Goal: Information Seeking & Learning: Check status

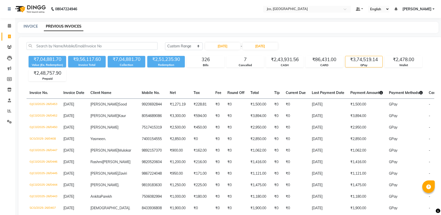
select select "range"
click at [202, 60] on div "326" at bounding box center [205, 59] width 37 height 7
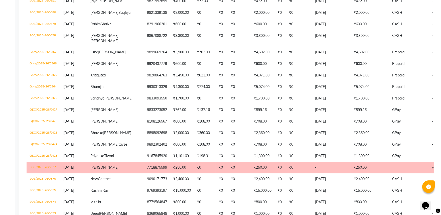
scroll to position [1253, 0]
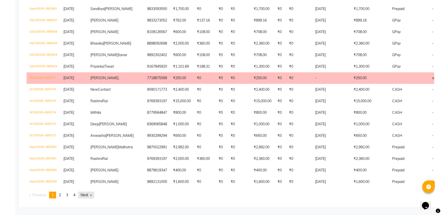
click at [86, 194] on link "Next page" at bounding box center [86, 195] width 16 height 7
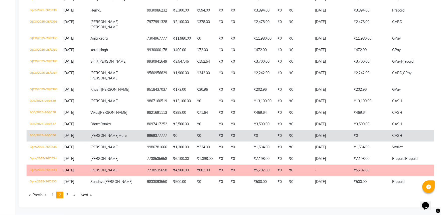
scroll to position [1314, 0]
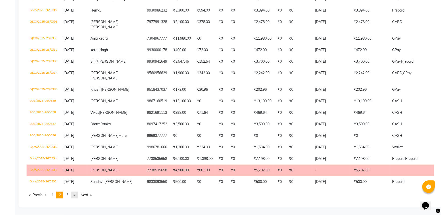
click at [75, 194] on span "4" at bounding box center [74, 195] width 2 height 5
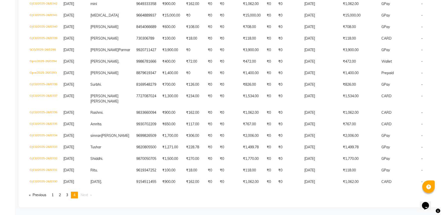
scroll to position [344, 0]
click at [70, 196] on link "page 3" at bounding box center [67, 195] width 7 height 7
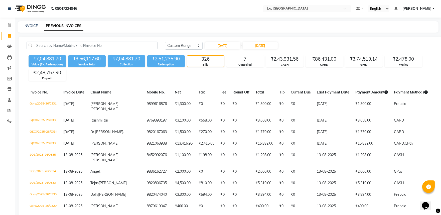
scroll to position [0, 0]
click at [324, 9] on input "text" at bounding box center [302, 9] width 73 height 5
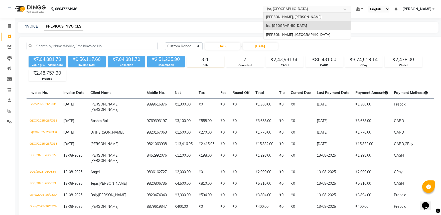
click at [298, 18] on span "Jean Claude Olivier, Bandra West" at bounding box center [294, 17] width 56 height 4
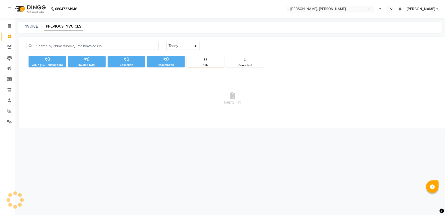
select select "en"
click at [193, 45] on select "Today Yesterday Custom Range" at bounding box center [183, 46] width 34 height 8
select select "range"
click at [166, 42] on select "Today Yesterday Custom Range" at bounding box center [183, 46] width 34 height 8
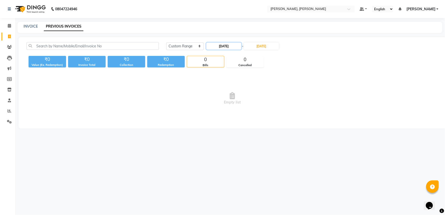
click at [223, 46] on input "04-09-2025" at bounding box center [224, 46] width 35 height 7
select select "9"
select select "2025"
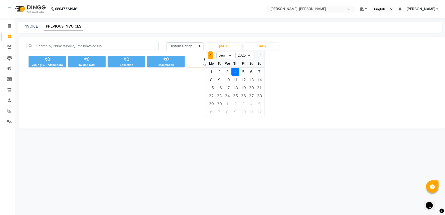
click at [211, 57] on button "Previous month" at bounding box center [211, 55] width 4 height 8
select select "8"
click at [245, 68] on div "1" at bounding box center [244, 72] width 8 height 8
type input "01-08-2025"
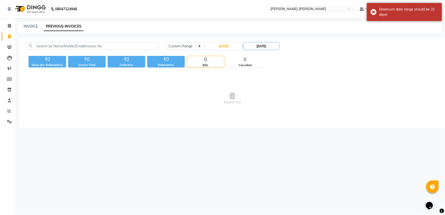
click at [258, 47] on input "04-09-2025" at bounding box center [261, 46] width 35 height 7
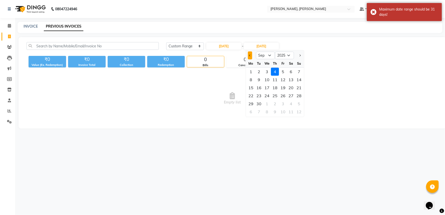
click at [250, 56] on button "Previous month" at bounding box center [250, 55] width 4 height 8
select select "8"
click at [298, 104] on div "31" at bounding box center [299, 104] width 8 height 8
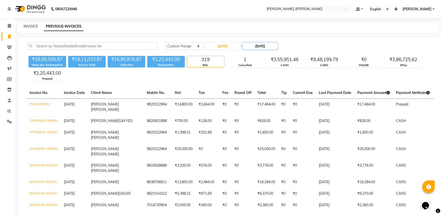
click at [247, 49] on input "[DATE]" at bounding box center [260, 46] width 35 height 7
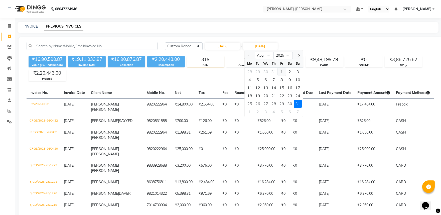
click at [282, 73] on div "1" at bounding box center [282, 72] width 8 height 8
type input "[DATE]"
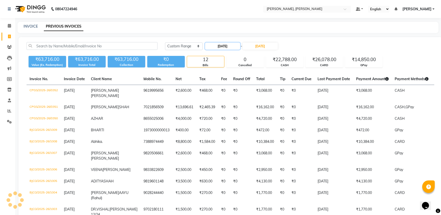
click at [226, 49] on input "[DATE]" at bounding box center [222, 46] width 35 height 7
select select "8"
select select "2025"
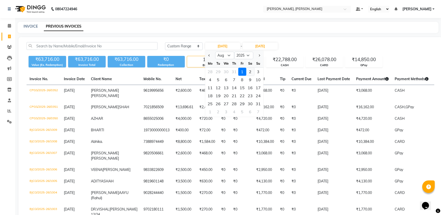
click at [247, 70] on div "2" at bounding box center [250, 72] width 8 height 8
type input "[DATE]"
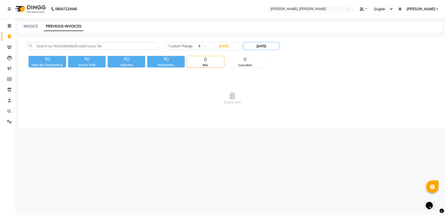
click at [262, 48] on input "[DATE]" at bounding box center [261, 46] width 35 height 7
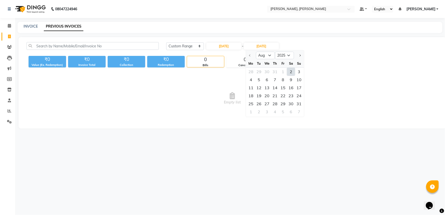
click at [293, 70] on div "2" at bounding box center [291, 72] width 8 height 8
type input "[DATE]"
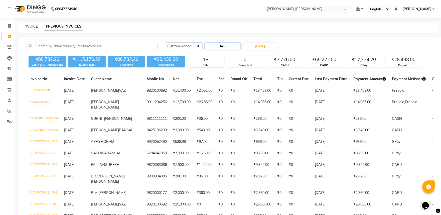
click at [226, 47] on input "[DATE]" at bounding box center [222, 46] width 35 height 7
select select "8"
select select "2025"
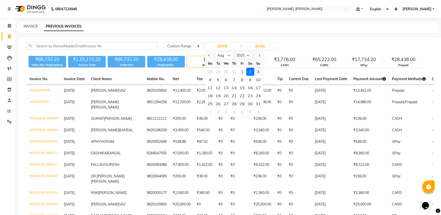
click at [256, 71] on div "3" at bounding box center [258, 72] width 8 height 8
type input "[DATE]"
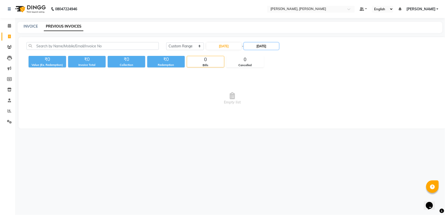
click at [268, 46] on input "[DATE]" at bounding box center [261, 46] width 35 height 7
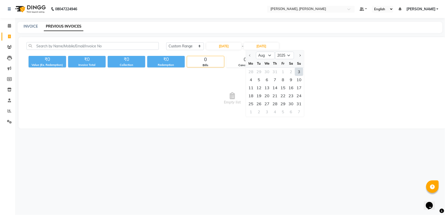
click at [299, 71] on div "3" at bounding box center [299, 72] width 8 height 8
type input "[DATE]"
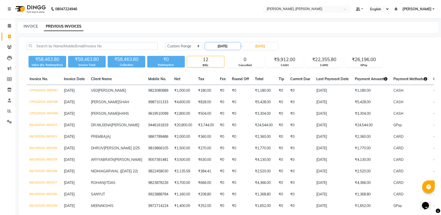
click at [230, 43] on input "03-08-2025" at bounding box center [222, 46] width 35 height 7
select select "8"
select select "2025"
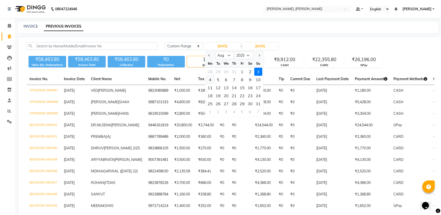
click at [210, 83] on div "4" at bounding box center [210, 80] width 8 height 8
type input "04-08-2025"
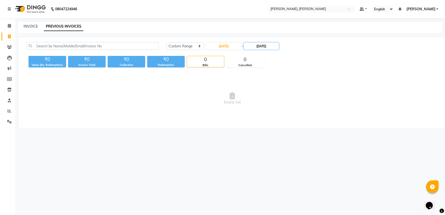
click at [256, 44] on input "03-08-2025" at bounding box center [261, 46] width 35 height 7
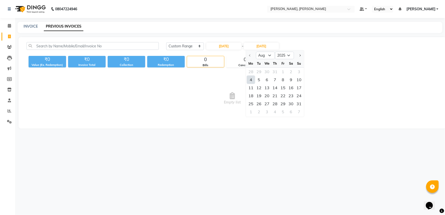
click at [254, 81] on div "4" at bounding box center [251, 80] width 8 height 8
type input "04-08-2025"
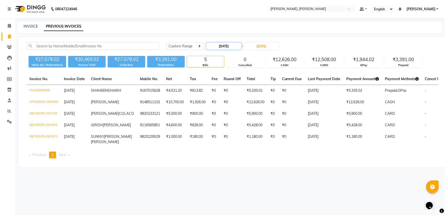
click at [229, 44] on input "04-08-2025" at bounding box center [224, 46] width 35 height 7
select select "8"
select select "2025"
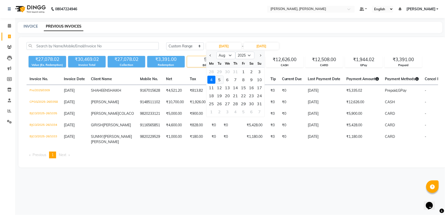
click at [219, 78] on div "5" at bounding box center [220, 80] width 8 height 8
type input "05-08-2025"
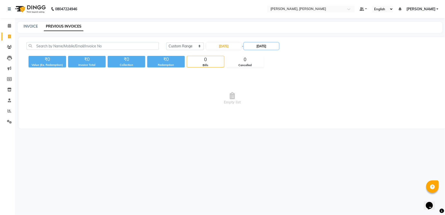
click at [263, 48] on input "04-08-2025" at bounding box center [261, 46] width 35 height 7
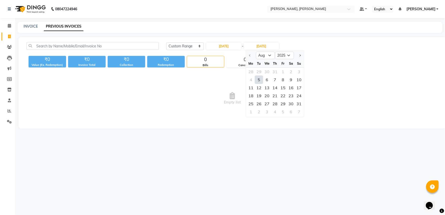
click at [260, 79] on div "5" at bounding box center [259, 80] width 8 height 8
type input "05-08-2025"
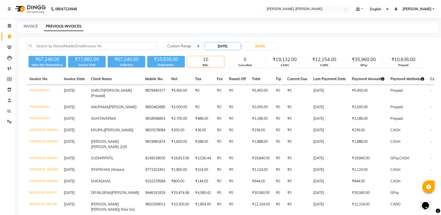
click at [231, 48] on input "05-08-2025" at bounding box center [222, 46] width 35 height 7
select select "8"
select select "2025"
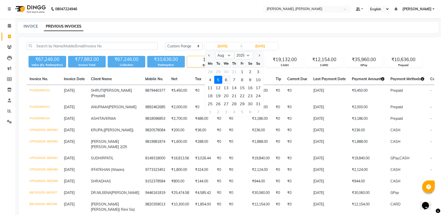
click at [227, 79] on div "6" at bounding box center [226, 80] width 8 height 8
type input "06-08-2025"
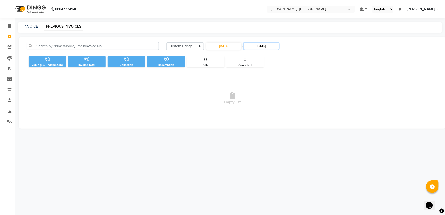
click at [266, 48] on input "05-08-2025" at bounding box center [261, 46] width 35 height 7
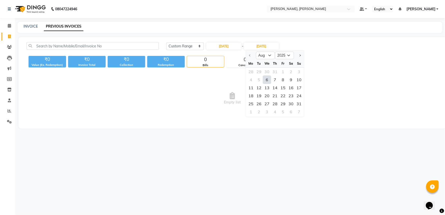
click at [266, 79] on div "6" at bounding box center [267, 80] width 8 height 8
type input "06-08-2025"
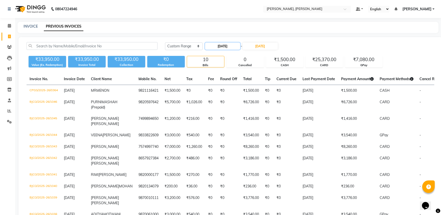
click at [232, 46] on input "06-08-2025" at bounding box center [222, 46] width 35 height 7
select select "8"
select select "2025"
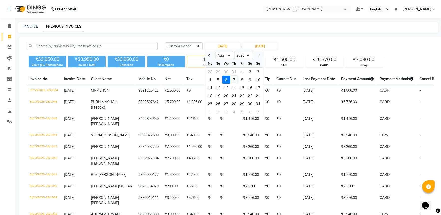
click at [236, 79] on div "7" at bounding box center [234, 80] width 8 height 8
type input "07-08-2025"
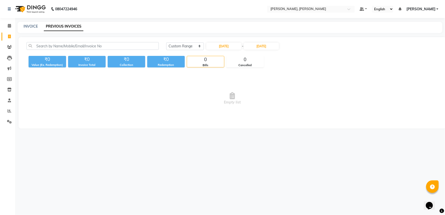
click at [257, 40] on div "Today Yesterday Custom Range 07-08-2025 - 06-08-2025 ₹0 Value (Ex. Redemption) …" at bounding box center [233, 82] width 428 height 91
click at [259, 45] on input "06-08-2025" at bounding box center [261, 46] width 35 height 7
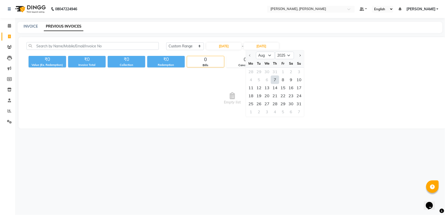
click at [274, 79] on div "7" at bounding box center [275, 80] width 8 height 8
type input "07-08-2025"
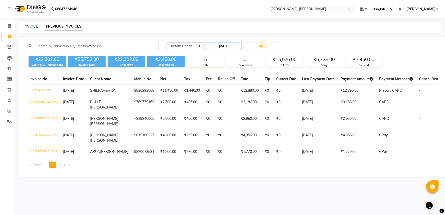
click at [222, 45] on input "07-08-2025" at bounding box center [224, 46] width 35 height 7
select select "8"
select select "2025"
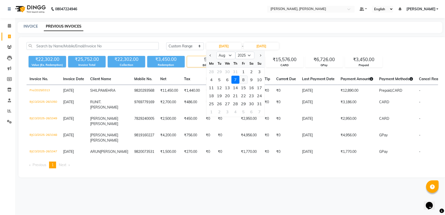
click at [242, 78] on div "8" at bounding box center [244, 80] width 8 height 8
type input "08-08-2025"
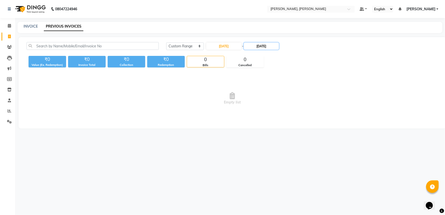
click at [269, 47] on input "07-08-2025" at bounding box center [261, 46] width 35 height 7
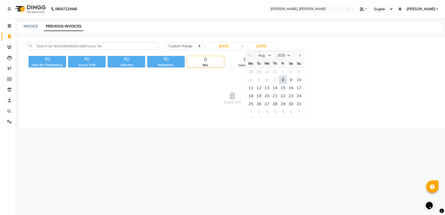
click at [284, 81] on div "8" at bounding box center [283, 80] width 8 height 8
type input "08-08-2025"
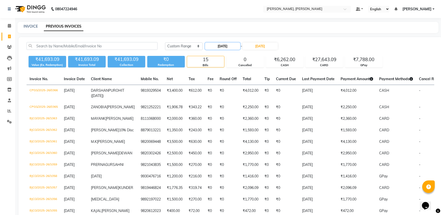
click at [231, 47] on input "08-08-2025" at bounding box center [222, 46] width 35 height 7
select select "8"
select select "2025"
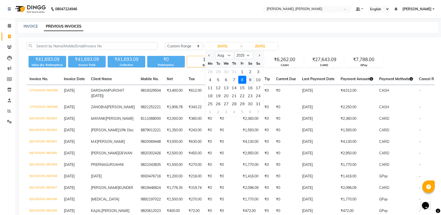
click at [249, 79] on div "9" at bounding box center [250, 80] width 8 height 8
type input "09-08-2025"
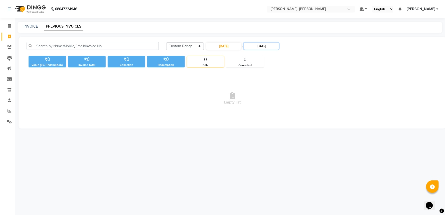
click at [265, 48] on input "08-08-2025" at bounding box center [261, 46] width 35 height 7
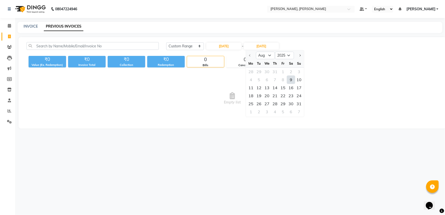
click at [293, 81] on div "9" at bounding box center [291, 80] width 8 height 8
type input "09-08-2025"
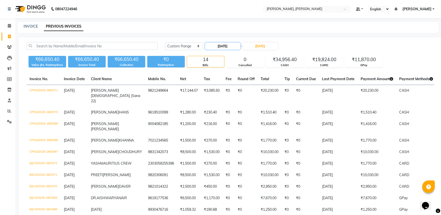
click at [227, 45] on input "09-08-2025" at bounding box center [222, 46] width 35 height 7
select select "8"
select select "2025"
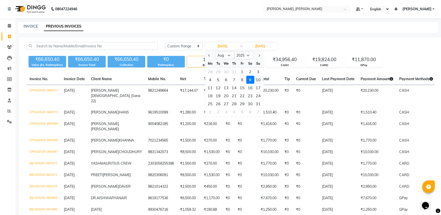
click at [258, 80] on div "10" at bounding box center [258, 80] width 8 height 8
type input "10-08-2025"
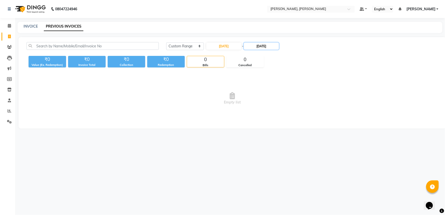
click at [265, 48] on input "09-08-2025" at bounding box center [261, 46] width 35 height 7
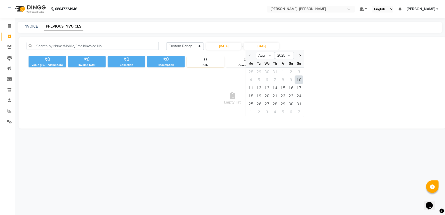
click at [302, 82] on div "10" at bounding box center [299, 80] width 8 height 8
type input "10-08-2025"
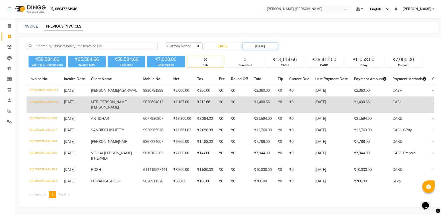
scroll to position [34, 0]
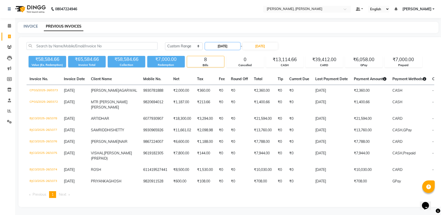
click at [228, 43] on input "10-08-2025" at bounding box center [222, 46] width 35 height 7
select select "8"
select select "2025"
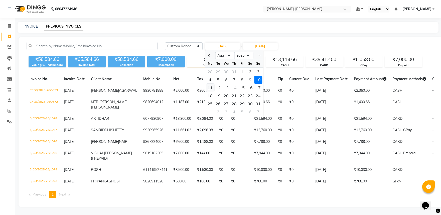
click at [208, 84] on div "11" at bounding box center [210, 88] width 8 height 8
type input "11-08-2025"
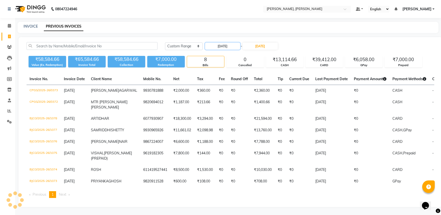
scroll to position [0, 0]
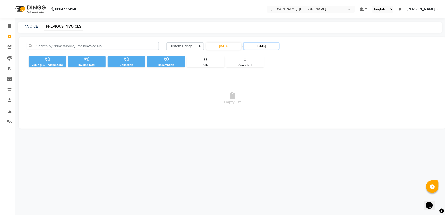
click at [266, 46] on input "10-08-2025" at bounding box center [261, 46] width 35 height 7
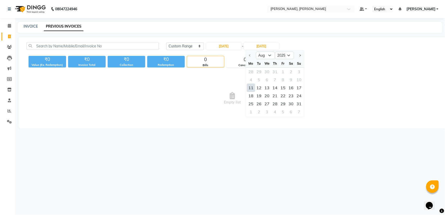
click at [253, 88] on div "11" at bounding box center [251, 88] width 8 height 8
type input "11-08-2025"
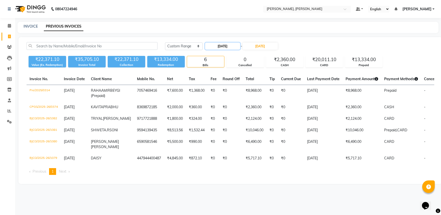
click at [227, 48] on input "11-08-2025" at bounding box center [222, 46] width 35 height 7
select select "8"
select select "2025"
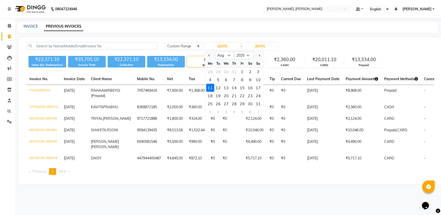
click at [219, 86] on div "12" at bounding box center [218, 88] width 8 height 8
type input "12-08-2025"
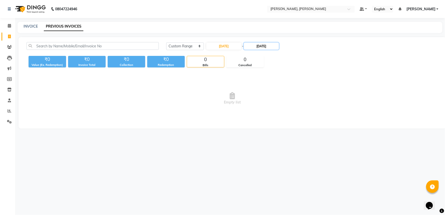
click at [261, 48] on input "11-08-2025" at bounding box center [261, 46] width 35 height 7
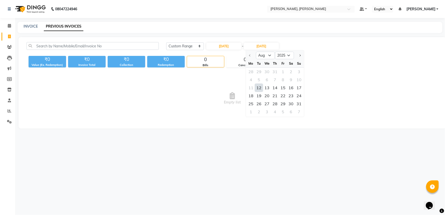
click at [262, 89] on div "12" at bounding box center [259, 88] width 8 height 8
type input "12-08-2025"
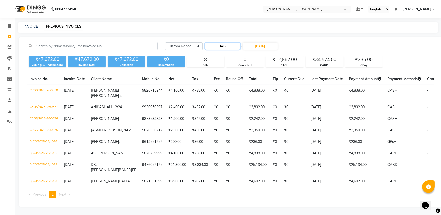
click at [225, 45] on input "12-08-2025" at bounding box center [222, 46] width 35 height 7
select select "8"
select select "2025"
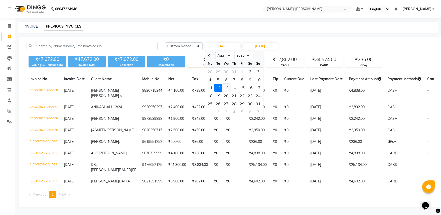
click at [226, 89] on div "13" at bounding box center [226, 88] width 8 height 8
type input "13-08-2025"
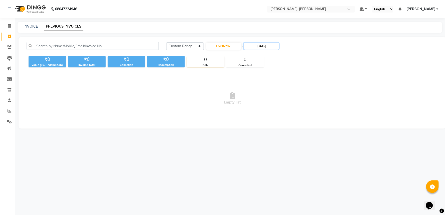
click at [256, 46] on input "12-08-2025" at bounding box center [261, 46] width 35 height 7
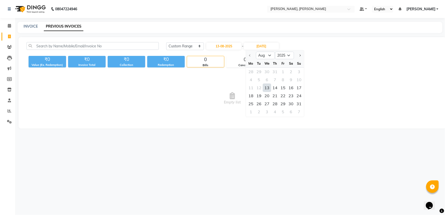
click at [267, 84] on div "13" at bounding box center [267, 88] width 8 height 8
type input "13-08-2025"
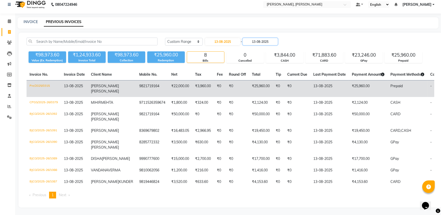
scroll to position [28, 0]
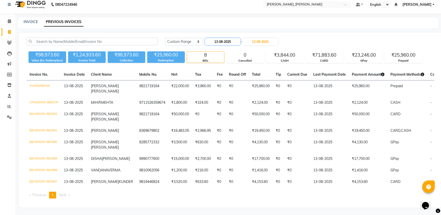
click at [227, 38] on input "13-08-2025" at bounding box center [222, 41] width 35 height 7
select select "8"
select select "2025"
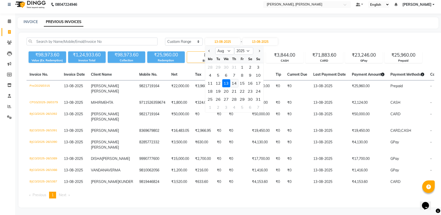
click at [236, 79] on div "14" at bounding box center [234, 83] width 8 height 8
type input "14-08-2025"
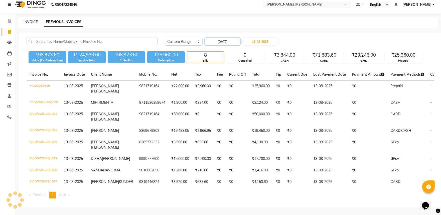
scroll to position [0, 0]
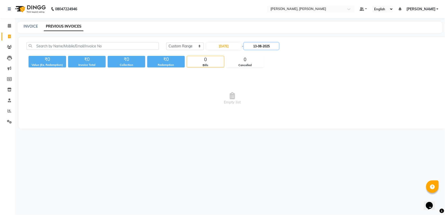
click at [267, 44] on input "13-08-2025" at bounding box center [261, 46] width 35 height 7
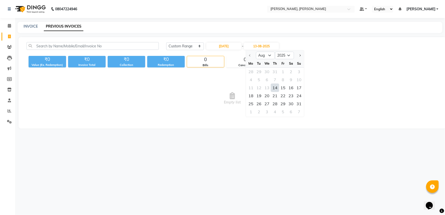
click at [276, 88] on div "14" at bounding box center [275, 88] width 8 height 8
type input "14-08-2025"
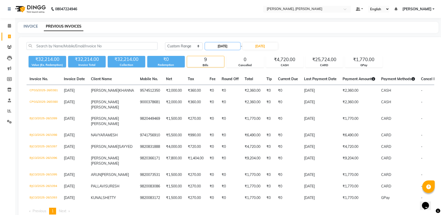
click at [217, 46] on input "14-08-2025" at bounding box center [222, 46] width 35 height 7
select select "8"
select select "2025"
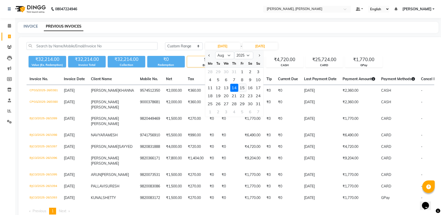
click at [242, 89] on div "15" at bounding box center [242, 88] width 8 height 8
type input "15-08-2025"
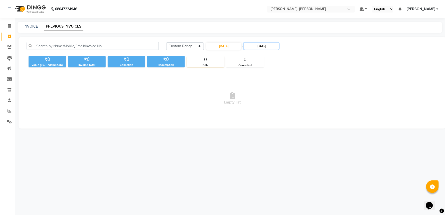
click at [263, 48] on input "14-08-2025" at bounding box center [261, 46] width 35 height 7
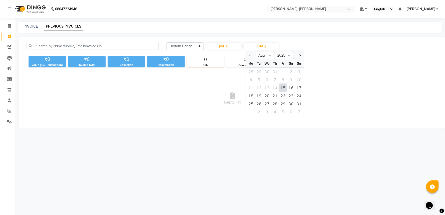
click at [283, 87] on div "15" at bounding box center [283, 88] width 8 height 8
type input "15-08-2025"
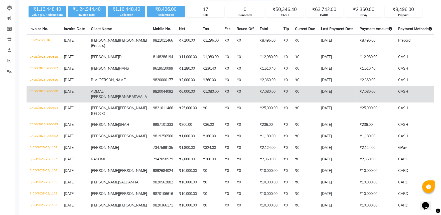
scroll to position [40, 0]
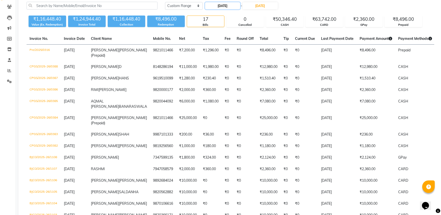
click at [228, 5] on input "15-08-2025" at bounding box center [222, 5] width 35 height 7
select select "8"
select select "2025"
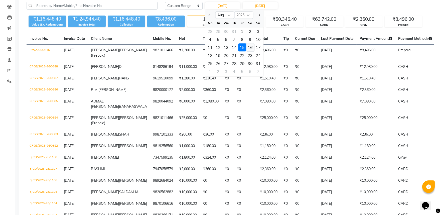
click at [250, 45] on div "16" at bounding box center [250, 47] width 8 height 8
type input "16-08-2025"
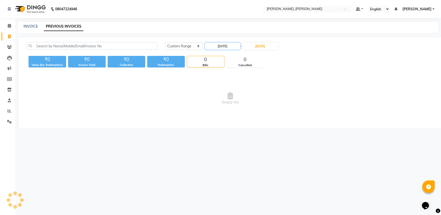
scroll to position [0, 0]
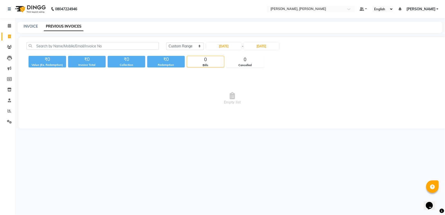
click at [261, 8] on nav "08047224946 Select Location × Jean Claude Olivier, Bandra West Default Panel My…" at bounding box center [222, 9] width 445 height 18
click at [267, 47] on input "15-08-2025" at bounding box center [261, 46] width 35 height 7
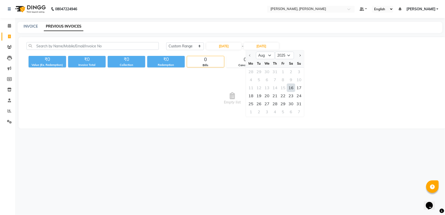
click at [291, 86] on div "16" at bounding box center [291, 88] width 8 height 8
type input "16-08-2025"
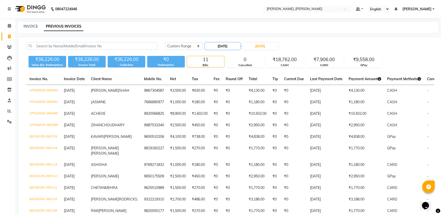
click at [226, 46] on input "16-08-2025" at bounding box center [222, 46] width 35 height 7
select select "8"
select select "2025"
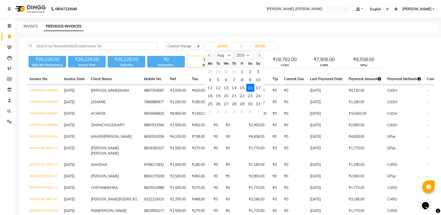
click at [257, 88] on div "17" at bounding box center [258, 88] width 8 height 8
type input "17-08-2025"
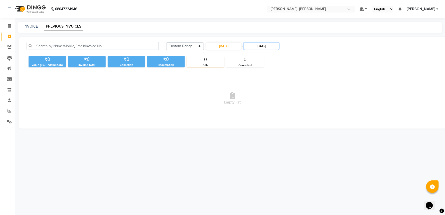
click at [266, 48] on input "16-08-2025" at bounding box center [261, 46] width 35 height 7
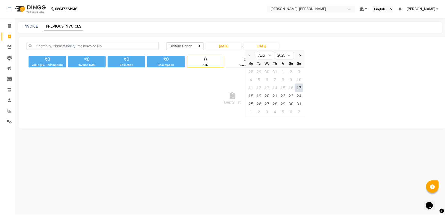
click at [300, 89] on div "17" at bounding box center [299, 88] width 8 height 8
type input "17-08-2025"
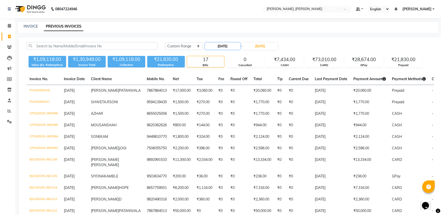
click at [230, 44] on input "17-08-2025" at bounding box center [222, 46] width 35 height 7
select select "8"
select select "2025"
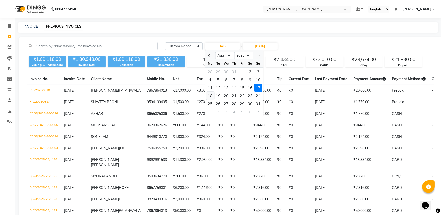
click at [209, 96] on div "18" at bounding box center [210, 96] width 8 height 8
type input "18-08-2025"
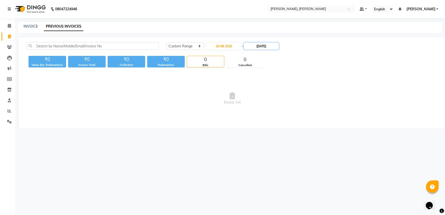
click at [254, 46] on input "17-08-2025" at bounding box center [261, 46] width 35 height 7
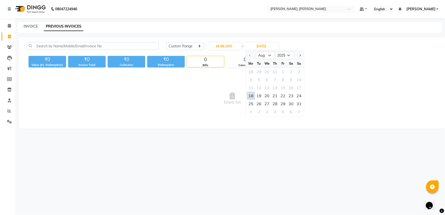
click at [251, 95] on div "18" at bounding box center [251, 96] width 8 height 8
type input "18-08-2025"
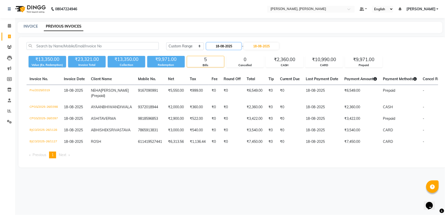
click at [226, 45] on input "18-08-2025" at bounding box center [224, 46] width 35 height 7
select select "8"
select select "2025"
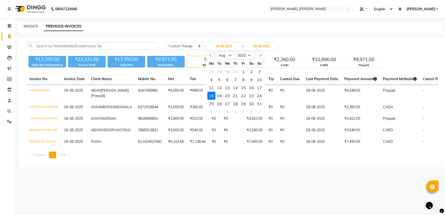
click at [217, 95] on div "19" at bounding box center [220, 96] width 8 height 8
type input "19-08-2025"
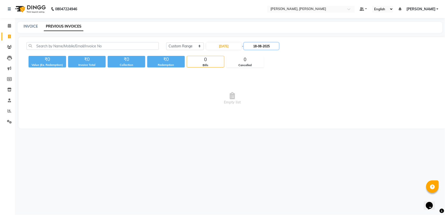
click at [258, 47] on input "18-08-2025" at bounding box center [261, 46] width 35 height 7
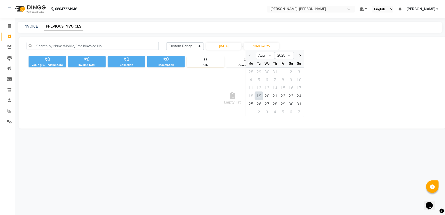
click at [259, 97] on div "19" at bounding box center [259, 96] width 8 height 8
type input "19-08-2025"
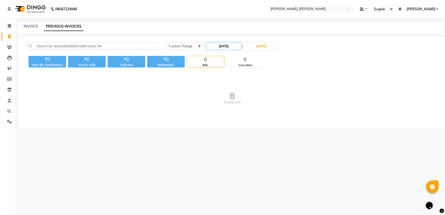
click at [222, 46] on input "19-08-2025" at bounding box center [224, 46] width 35 height 7
select select "8"
select select "2025"
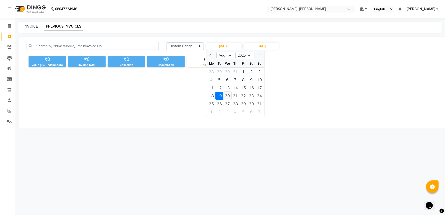
click at [228, 95] on div "20" at bounding box center [228, 96] width 8 height 8
type input "20-08-2025"
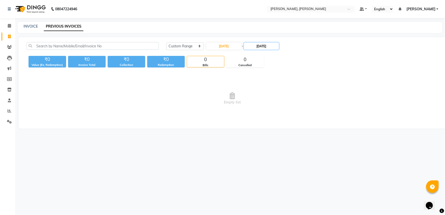
click at [255, 48] on input "19-08-2025" at bounding box center [261, 46] width 35 height 7
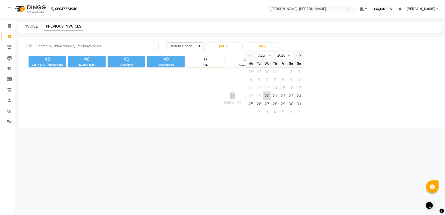
click at [266, 97] on div "20" at bounding box center [267, 96] width 8 height 8
type input "20-08-2025"
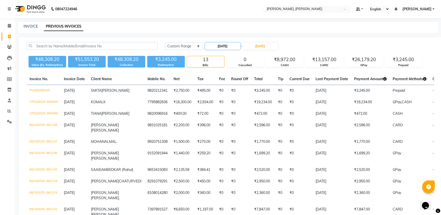
click at [226, 47] on input "20-08-2025" at bounding box center [222, 46] width 35 height 7
select select "8"
select select "2025"
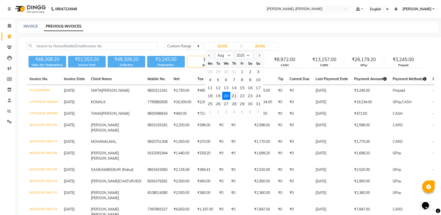
click at [236, 95] on div "21" at bounding box center [234, 96] width 8 height 8
type input "21-08-2025"
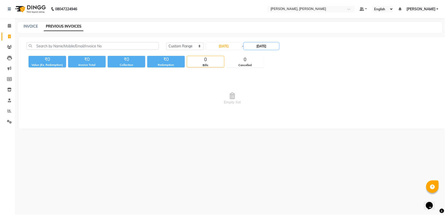
click at [257, 47] on input "20-08-2025" at bounding box center [261, 46] width 35 height 7
click at [275, 95] on div "21" at bounding box center [275, 96] width 8 height 8
type input "21-08-2025"
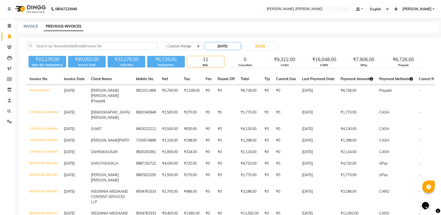
click at [223, 48] on input "21-08-2025" at bounding box center [222, 46] width 35 height 7
select select "8"
select select "2025"
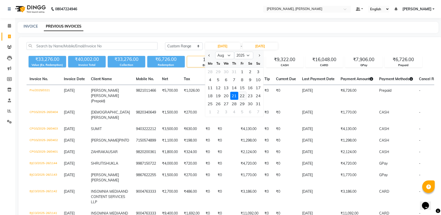
click at [240, 94] on div "22" at bounding box center [242, 96] width 8 height 8
type input "22-08-2025"
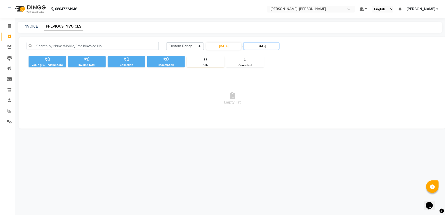
click at [258, 48] on input "21-08-2025" at bounding box center [261, 46] width 35 height 7
click at [281, 97] on div "22" at bounding box center [283, 96] width 8 height 8
type input "22-08-2025"
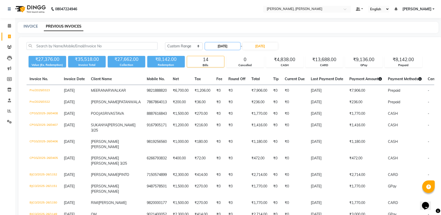
click at [234, 47] on input "22-08-2025" at bounding box center [222, 46] width 35 height 7
select select "8"
select select "2025"
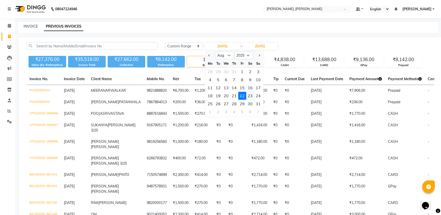
click at [251, 96] on div "23" at bounding box center [250, 96] width 8 height 8
type input "23-08-2025"
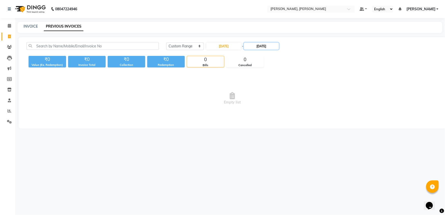
click at [270, 44] on input "22-08-2025" at bounding box center [261, 46] width 35 height 7
click at [294, 95] on div "23" at bounding box center [291, 96] width 8 height 8
type input "23-08-2025"
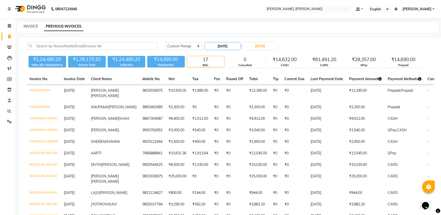
click at [230, 46] on input "23-08-2025" at bounding box center [222, 46] width 35 height 7
select select "8"
select select "2025"
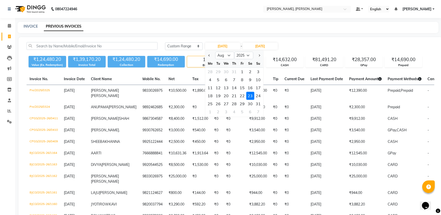
click at [323, 48] on div "Today Yesterday Custom Range 23-08-2025 Jan Feb Mar Apr May Jun Jul Aug Sep Oct…" at bounding box center [299, 46] width 269 height 8
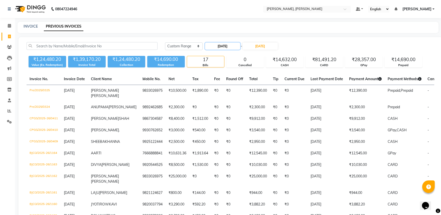
click at [222, 43] on input "23-08-2025" at bounding box center [222, 46] width 35 height 7
select select "8"
select select "2025"
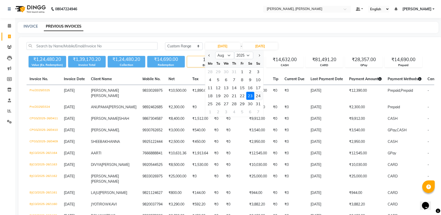
click at [257, 94] on div "24" at bounding box center [258, 96] width 8 height 8
type input "24-08-2025"
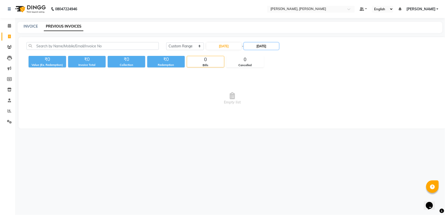
click at [263, 46] on input "23-08-2025" at bounding box center [261, 46] width 35 height 7
click at [294, 97] on div "18 19 20 21 22 23 24" at bounding box center [275, 96] width 58 height 8
click at [297, 97] on div "24" at bounding box center [299, 96] width 8 height 8
type input "24-08-2025"
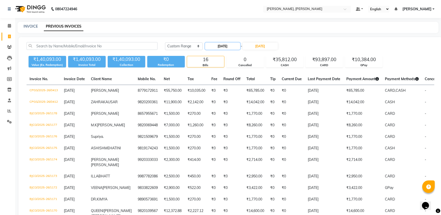
click at [227, 48] on input "24-08-2025" at bounding box center [222, 46] width 35 height 7
select select "8"
select select "2025"
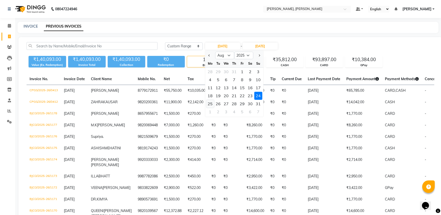
click at [208, 104] on div "25" at bounding box center [210, 104] width 8 height 8
type input "25-08-2025"
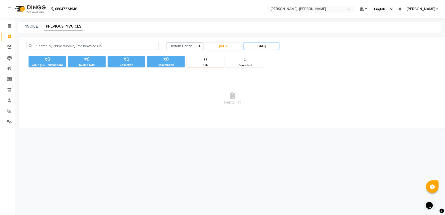
click at [262, 46] on input "24-08-2025" at bounding box center [261, 46] width 35 height 7
click at [251, 101] on div "25" at bounding box center [251, 104] width 8 height 8
type input "25-08-2025"
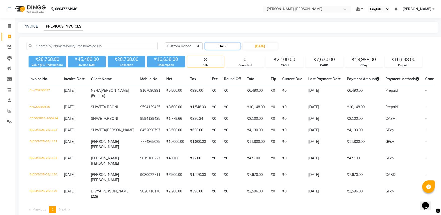
click at [228, 47] on input "25-08-2025" at bounding box center [222, 46] width 35 height 7
select select "8"
select select "2025"
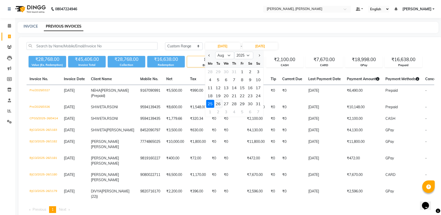
click at [218, 102] on div "26" at bounding box center [218, 104] width 8 height 8
type input "26-08-2025"
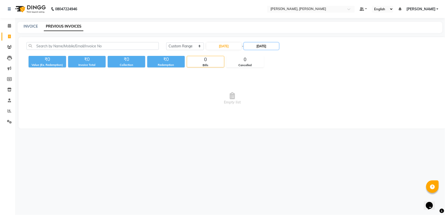
click at [272, 47] on input "25-08-2025" at bounding box center [261, 46] width 35 height 7
click at [259, 101] on div "26" at bounding box center [259, 104] width 8 height 8
type input "26-08-2025"
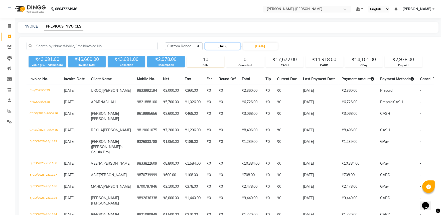
click at [225, 47] on input "26-08-2025" at bounding box center [222, 46] width 35 height 7
select select "8"
select select "2025"
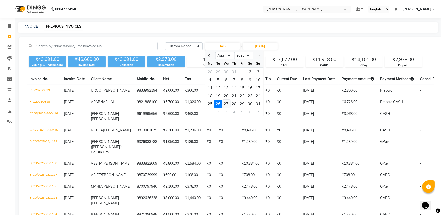
click at [227, 104] on div "27" at bounding box center [226, 104] width 8 height 8
type input "27-08-2025"
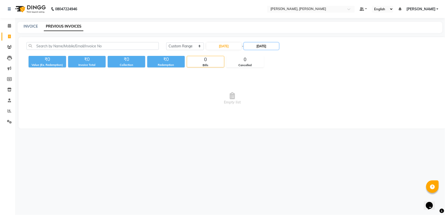
click at [258, 43] on input "26-08-2025" at bounding box center [261, 46] width 35 height 7
click at [268, 104] on div "27" at bounding box center [267, 104] width 8 height 8
type input "27-08-2025"
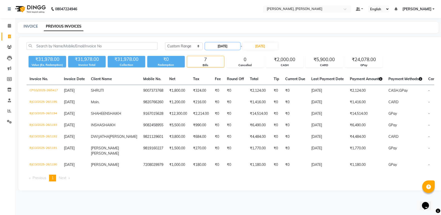
click at [224, 46] on input "27-08-2025" at bounding box center [222, 46] width 35 height 7
select select "8"
select select "2025"
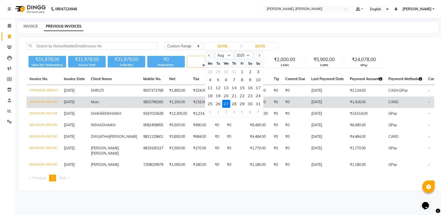
click at [234, 102] on div "28" at bounding box center [234, 104] width 8 height 8
type input "28-08-2025"
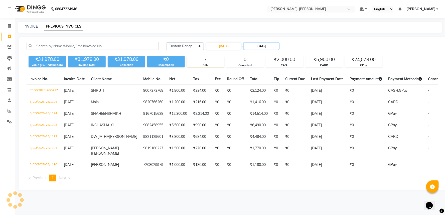
click at [256, 45] on input "27-08-2025" at bounding box center [261, 46] width 35 height 7
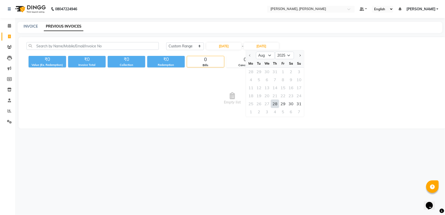
click at [275, 106] on div "28" at bounding box center [275, 104] width 8 height 8
type input "28-08-2025"
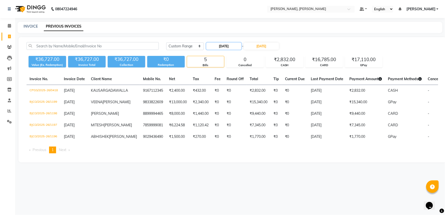
click at [223, 46] on input "28-08-2025" at bounding box center [224, 46] width 35 height 7
select select "8"
select select "2025"
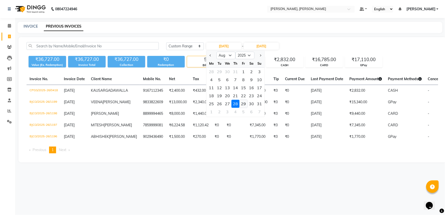
click at [241, 104] on div "29" at bounding box center [244, 104] width 8 height 8
type input "29-08-2025"
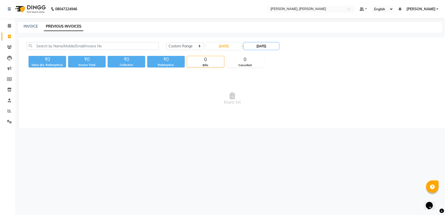
click at [257, 48] on input "28-08-2025" at bounding box center [261, 46] width 35 height 7
click at [285, 106] on div "29" at bounding box center [283, 104] width 8 height 8
type input "29-08-2025"
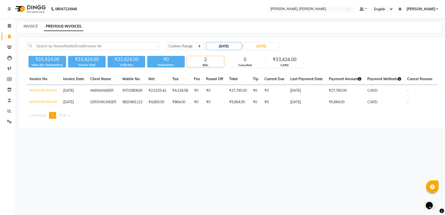
click at [227, 47] on input "29-08-2025" at bounding box center [224, 46] width 35 height 7
select select "8"
select select "2025"
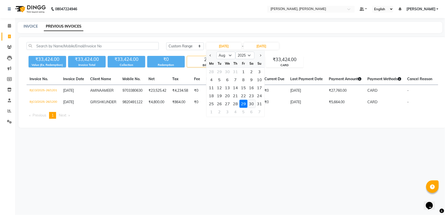
click at [251, 103] on div "30" at bounding box center [252, 104] width 8 height 8
type input "30-08-2025"
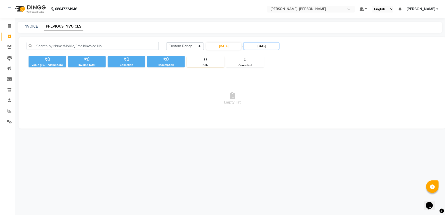
click at [264, 47] on input "29-08-2025" at bounding box center [261, 46] width 35 height 7
click at [288, 103] on div "30" at bounding box center [291, 104] width 8 height 8
type input "30-08-2025"
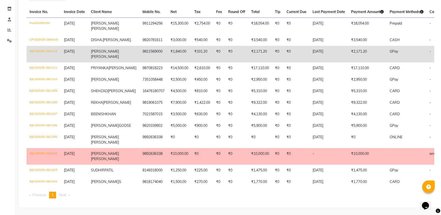
scroll to position [120, 0]
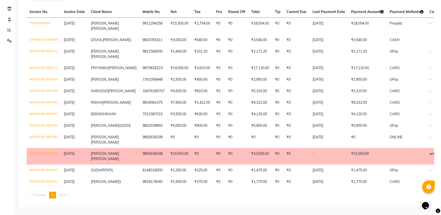
click at [140, 148] on td "9892636338" at bounding box center [154, 156] width 28 height 17
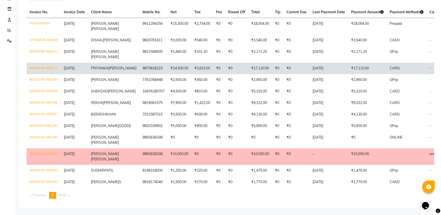
scroll to position [69, 0]
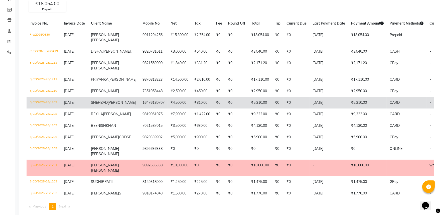
click at [108, 105] on span "NAUSHAD" at bounding box center [122, 102] width 28 height 5
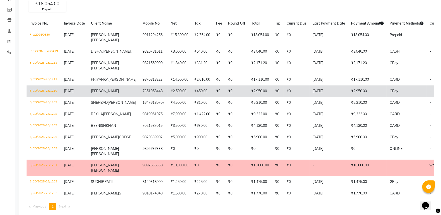
click at [63, 97] on td "30-08-2025" at bounding box center [74, 91] width 27 height 12
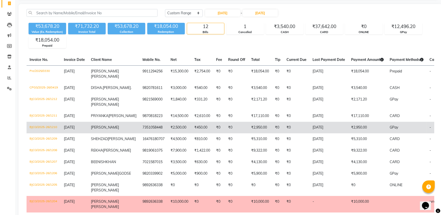
scroll to position [0, 0]
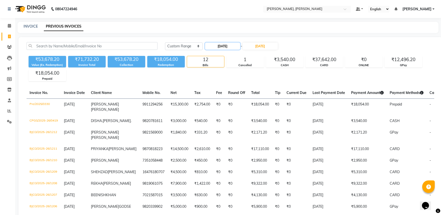
click at [227, 46] on input "30-08-2025" at bounding box center [222, 46] width 35 height 7
select select "8"
select select "2025"
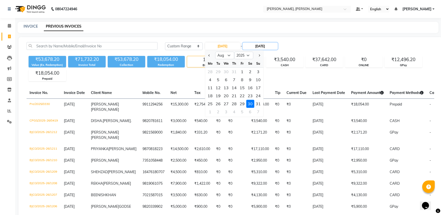
click at [266, 46] on input "30-08-2025" at bounding box center [260, 46] width 35 height 7
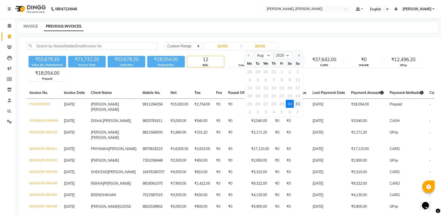
click at [298, 104] on div "31" at bounding box center [298, 104] width 8 height 8
type input "31-08-2025"
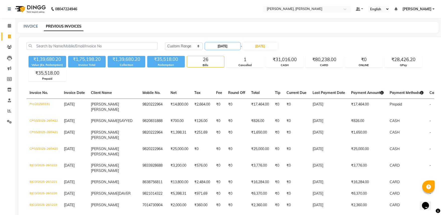
click at [228, 46] on input "30-08-2025" at bounding box center [222, 46] width 35 height 7
select select "8"
select select "2025"
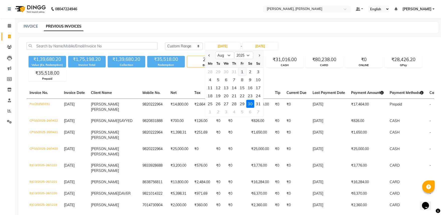
click at [242, 71] on div "1" at bounding box center [242, 72] width 8 height 8
type input "01-08-2025"
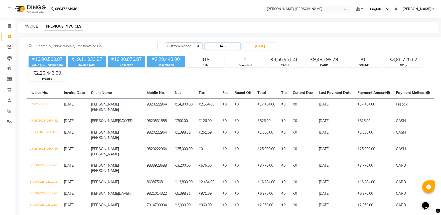
click at [226, 44] on input "01-08-2025" at bounding box center [222, 46] width 35 height 7
select select "8"
select select "2025"
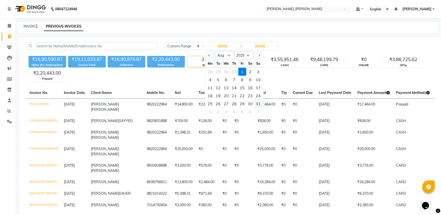
click at [257, 104] on div "31" at bounding box center [258, 104] width 8 height 8
type input "31-08-2025"
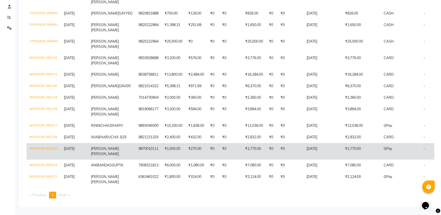
scroll to position [44, 0]
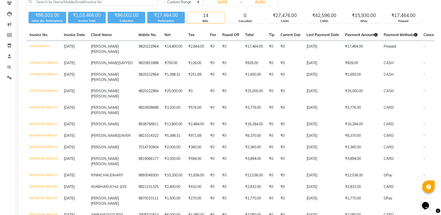
click at [1, 151] on div "Calendar Invoice Clients Leads Marketing Members Inventory Staff Reports Settin…" at bounding box center [34, 113] width 68 height 287
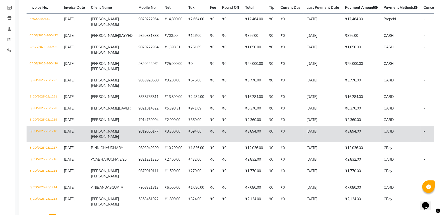
scroll to position [0, 0]
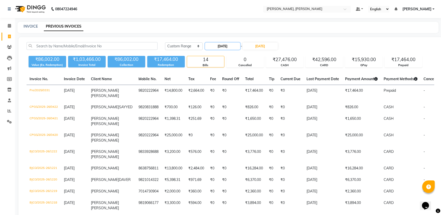
click at [227, 48] on input "31-08-2025" at bounding box center [222, 46] width 35 height 7
select select "8"
select select "2025"
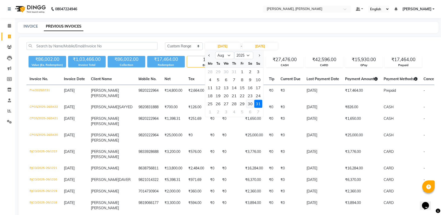
click at [248, 103] on div "30" at bounding box center [250, 104] width 8 height 8
type input "30-08-2025"
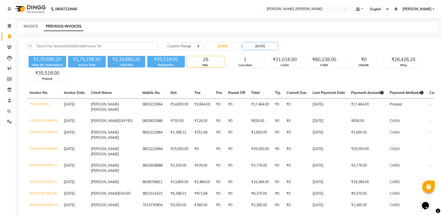
drag, startPoint x: 270, startPoint y: 47, endPoint x: 273, endPoint y: 50, distance: 3.9
click at [271, 47] on input "31-08-2025" at bounding box center [260, 46] width 35 height 7
click at [288, 105] on div "30" at bounding box center [290, 104] width 8 height 8
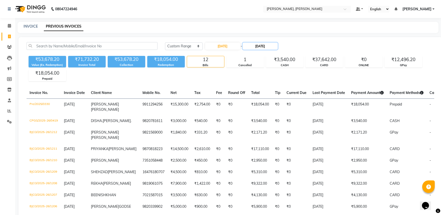
click at [277, 46] on input "30-08-2025" at bounding box center [260, 46] width 35 height 7
click at [298, 107] on div "31" at bounding box center [298, 104] width 8 height 8
type input "31-08-2025"
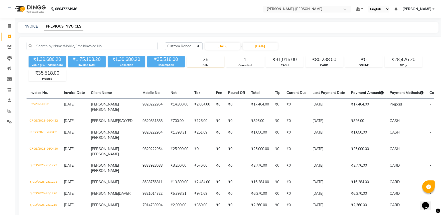
click at [227, 45] on input "30-08-2025" at bounding box center [222, 46] width 35 height 7
select select "8"
select select "2025"
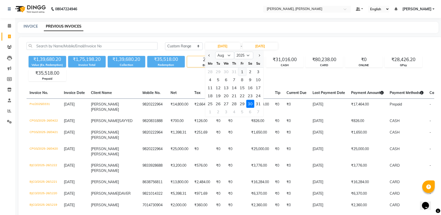
click at [246, 70] on div "1" at bounding box center [242, 72] width 8 height 8
type input "01-08-2025"
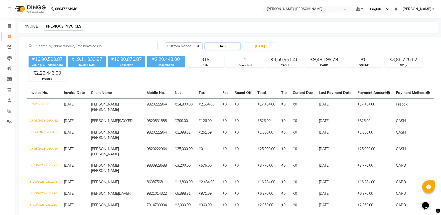
click at [233, 48] on input "01-08-2025" at bounding box center [222, 46] width 35 height 7
select select "8"
select select "2025"
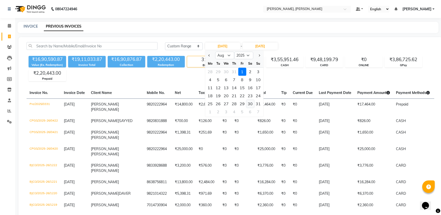
click at [249, 105] on div "30" at bounding box center [250, 104] width 8 height 8
type input "30-08-2025"
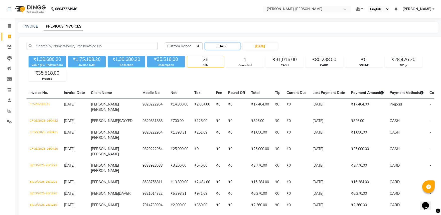
click at [237, 47] on input "30-08-2025" at bounding box center [222, 46] width 35 height 7
select select "8"
select select "2025"
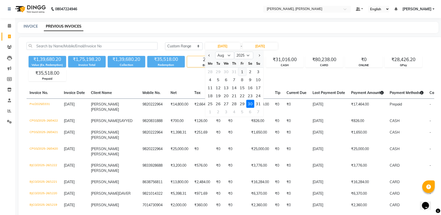
click at [242, 71] on div "1" at bounding box center [242, 72] width 8 height 8
type input "01-08-2025"
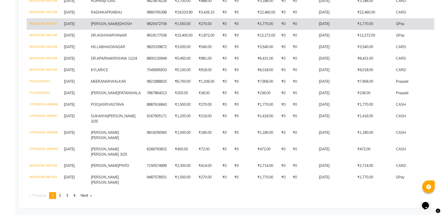
scroll to position [1304, 0]
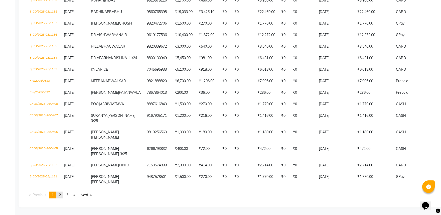
click at [61, 194] on span "2" at bounding box center [60, 195] width 2 height 5
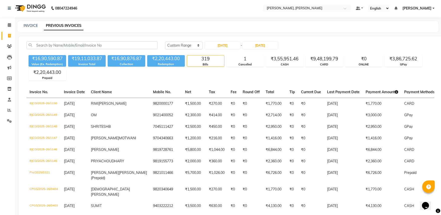
scroll to position [0, 0]
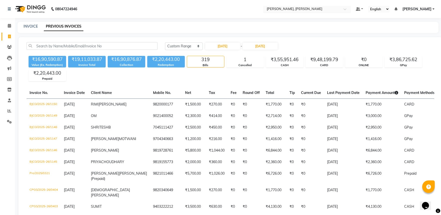
click at [317, 9] on input "text" at bounding box center [302, 9] width 73 height 5
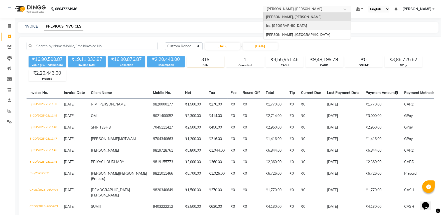
click at [301, 26] on span "Jco, [GEOGRAPHIC_DATA]" at bounding box center [286, 26] width 41 height 4
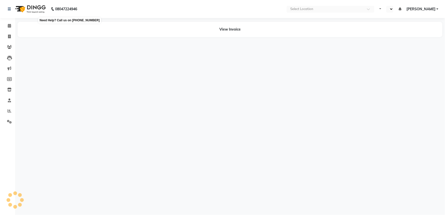
select select "en"
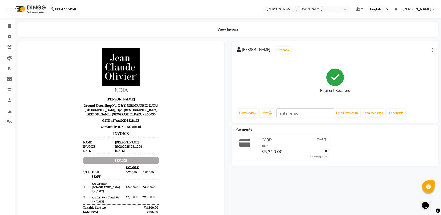
scroll to position [4, 0]
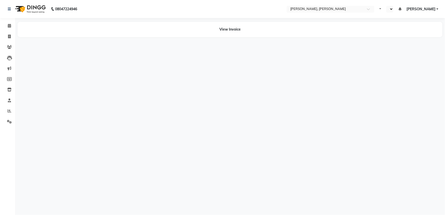
select select "en"
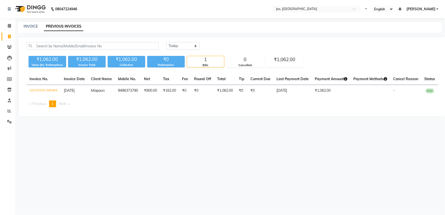
select select "en"
click at [188, 45] on select "[DATE] [DATE] Custom Range" at bounding box center [183, 46] width 34 height 8
select select "range"
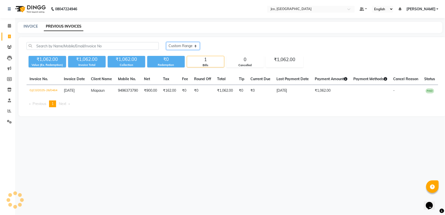
click at [166, 42] on select "[DATE] [DATE] Custom Range" at bounding box center [183, 46] width 34 height 8
click at [218, 46] on input "[DATE]" at bounding box center [224, 46] width 35 height 7
select select "9"
select select "2025"
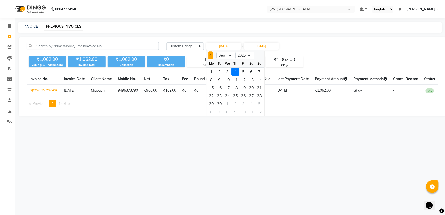
click at [211, 55] on span "Previous month" at bounding box center [211, 55] width 2 height 2
select select "8"
click at [243, 71] on div "1" at bounding box center [244, 72] width 8 height 8
type input "[DATE]"
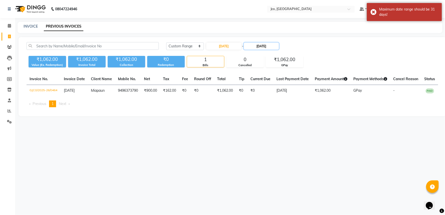
click at [259, 47] on input "[DATE]" at bounding box center [261, 46] width 35 height 7
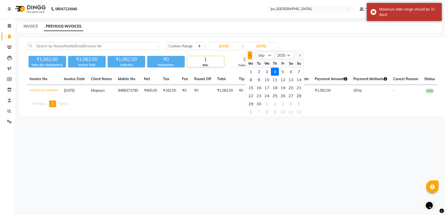
click at [250, 55] on span "Previous month" at bounding box center [250, 55] width 2 height 2
select select "8"
click at [298, 103] on div "31" at bounding box center [299, 104] width 8 height 8
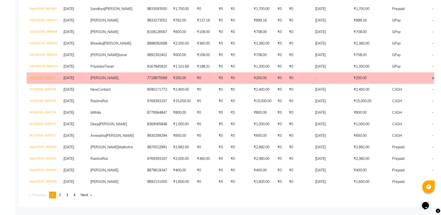
scroll to position [1253, 0]
click at [78, 195] on link "page 4" at bounding box center [74, 195] width 7 height 7
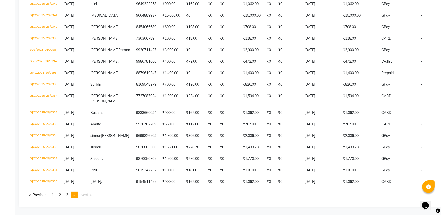
scroll to position [344, 0]
click at [67, 196] on span "3" at bounding box center [67, 195] width 2 height 5
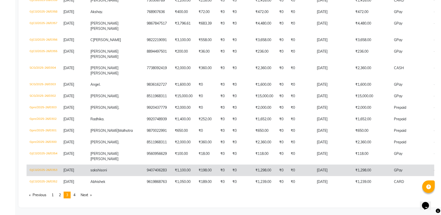
scroll to position [1278, 0]
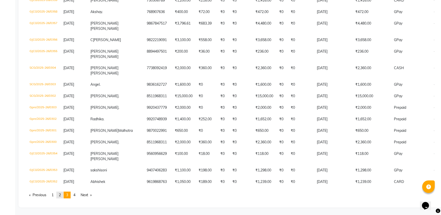
click at [61, 195] on span "2" at bounding box center [60, 195] width 2 height 5
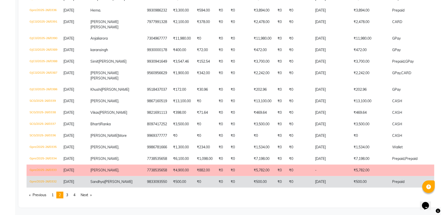
scroll to position [1314, 0]
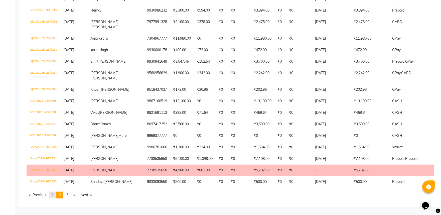
click at [54, 194] on span "1" at bounding box center [53, 195] width 2 height 5
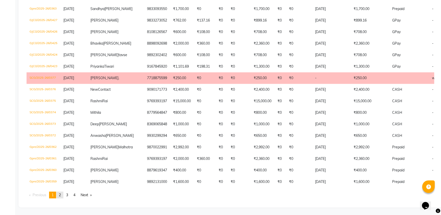
scroll to position [1253, 0]
click at [71, 196] on link "page 3" at bounding box center [67, 195] width 7 height 7
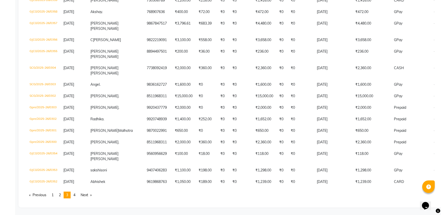
scroll to position [1278, 0]
click at [60, 197] on link "page 2" at bounding box center [59, 195] width 7 height 7
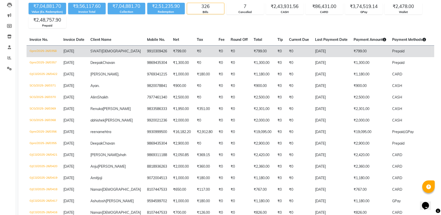
scroll to position [0, 0]
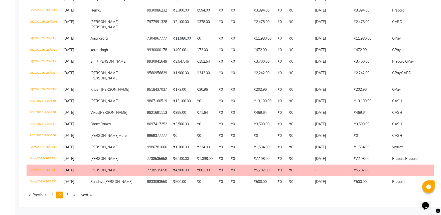
drag, startPoint x: 73, startPoint y: 194, endPoint x: 108, endPoint y: 192, distance: 34.7
click at [73, 195] on link "page 4" at bounding box center [74, 195] width 7 height 7
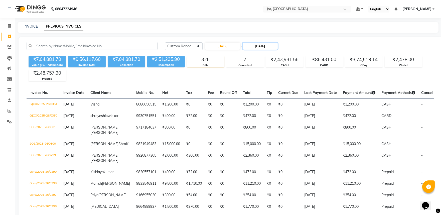
click at [262, 45] on input "31-08-2025" at bounding box center [260, 46] width 35 height 7
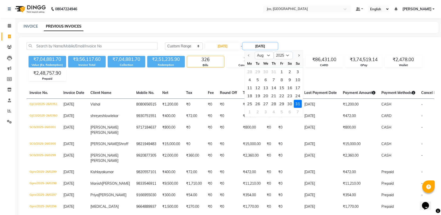
click at [253, 46] on input "31-08-2025" at bounding box center [260, 46] width 35 height 7
click at [265, 44] on input "31-08-2025" at bounding box center [260, 46] width 35 height 7
click at [282, 69] on div "1" at bounding box center [282, 72] width 8 height 8
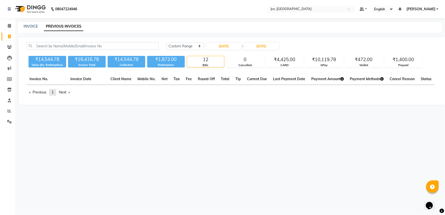
click at [53, 94] on span "1" at bounding box center [53, 92] width 2 height 5
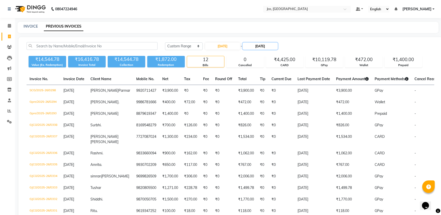
click at [255, 47] on input "01-08-2025" at bounding box center [260, 46] width 35 height 7
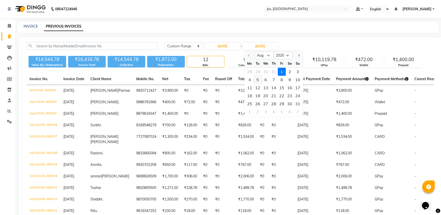
click at [258, 78] on div "5" at bounding box center [258, 80] width 8 height 8
type input "05-08-2025"
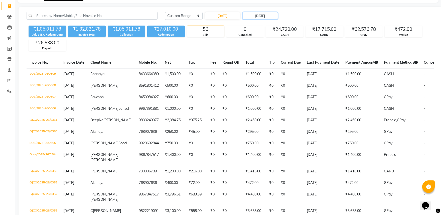
scroll to position [30, 0]
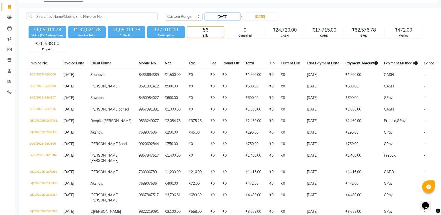
click at [226, 19] on input "01-08-2025" at bounding box center [222, 16] width 35 height 7
select select "8"
select select "2025"
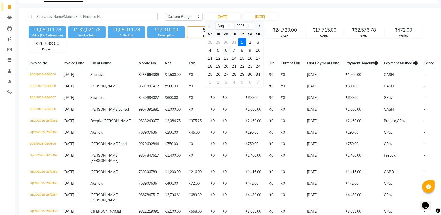
click at [226, 50] on div "6" at bounding box center [226, 50] width 8 height 8
type input "06-08-2025"
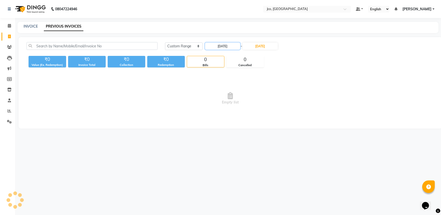
scroll to position [0, 0]
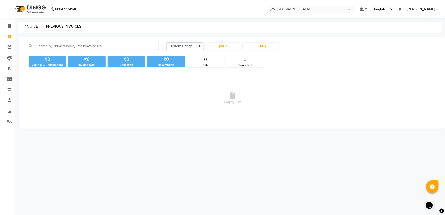
click at [264, 50] on div "Today Yesterday Custom Range 06-08-2025 - 05-08-2025" at bounding box center [303, 48] width 280 height 12
click at [267, 49] on input "05-08-2025" at bounding box center [261, 46] width 35 height 7
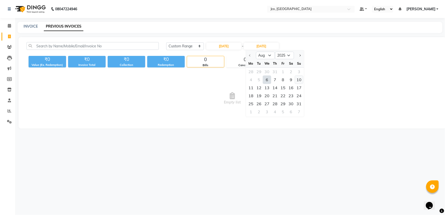
click at [301, 81] on div "10" at bounding box center [299, 80] width 8 height 8
type input "10-08-2025"
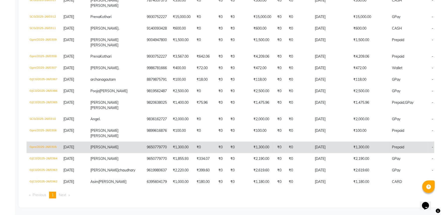
scroll to position [642, 0]
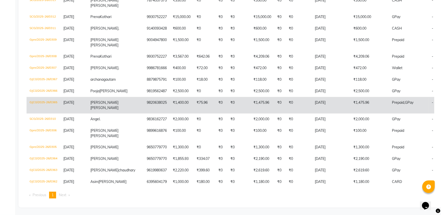
click at [351, 97] on td "₹1,475.96" at bounding box center [370, 105] width 39 height 17
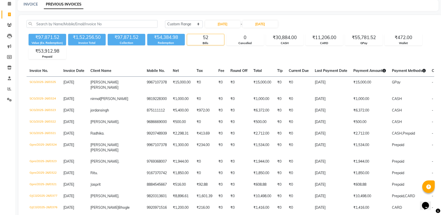
scroll to position [0, 0]
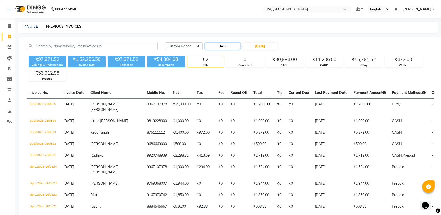
click at [222, 46] on input "06-08-2025" at bounding box center [222, 46] width 35 height 7
select select "8"
select select "2025"
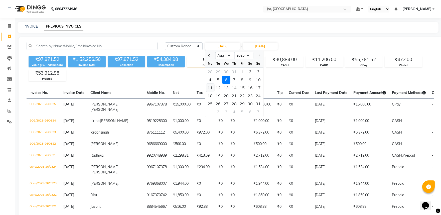
click at [209, 87] on div "11" at bounding box center [210, 88] width 8 height 8
type input "11-08-2025"
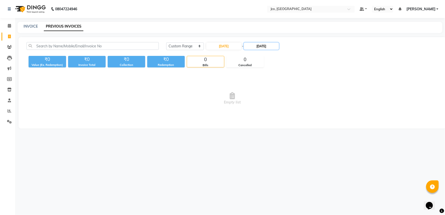
click at [258, 45] on input "10-08-2025" at bounding box center [261, 46] width 35 height 7
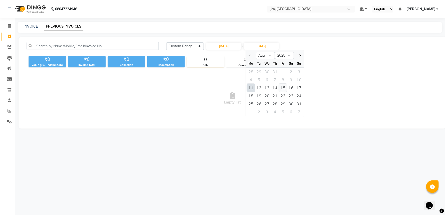
click at [284, 87] on div "15" at bounding box center [283, 88] width 8 height 8
type input "15-08-2025"
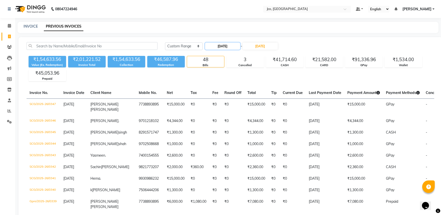
click at [230, 46] on input "11-08-2025" at bounding box center [222, 46] width 35 height 7
select select "8"
select select "2025"
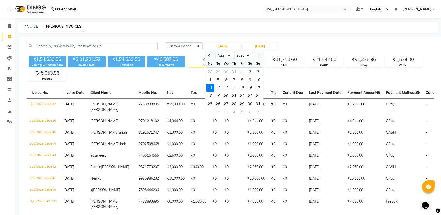
click at [284, 78] on div "₹1,54,633.56 Value (Ex. Redemption) ₹2,01,221.52 Invoice Total ₹1,54,633.56 Col…" at bounding box center [231, 67] width 408 height 27
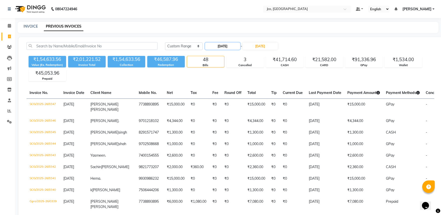
click at [227, 47] on input "11-08-2025" at bounding box center [222, 46] width 35 height 7
select select "8"
select select "2025"
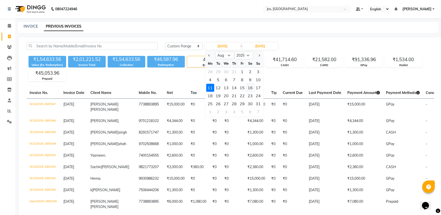
click at [249, 88] on div "16" at bounding box center [250, 88] width 8 height 8
type input "16-08-2025"
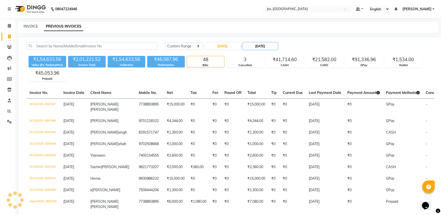
click at [264, 46] on input "15-08-2025" at bounding box center [260, 46] width 35 height 7
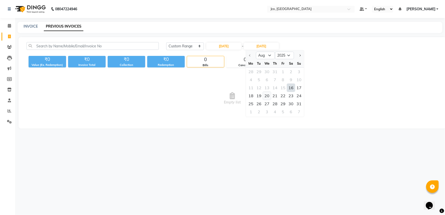
click at [270, 96] on div "20" at bounding box center [267, 96] width 8 height 8
type input "20-08-2025"
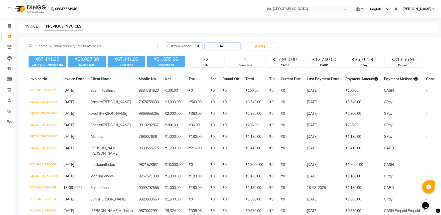
click at [216, 48] on input "16-08-2025" at bounding box center [222, 46] width 35 height 7
select select "8"
select select "2025"
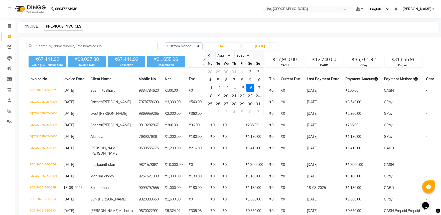
click at [236, 94] on div "21" at bounding box center [234, 96] width 8 height 8
type input "21-08-2025"
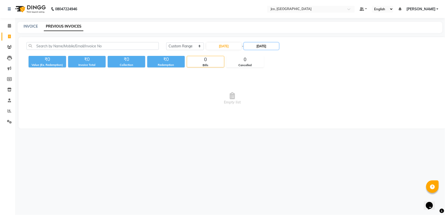
click at [256, 45] on input "20-08-2025" at bounding box center [261, 46] width 35 height 7
click at [252, 103] on div "25" at bounding box center [251, 104] width 8 height 8
type input "25-08-2025"
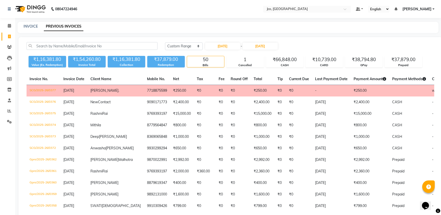
click at [226, 50] on div "21-08-2025 - 25-08-2025" at bounding box center [242, 46] width 74 height 8
click at [231, 45] on input "21-08-2025" at bounding box center [222, 46] width 35 height 7
select select "8"
select select "2025"
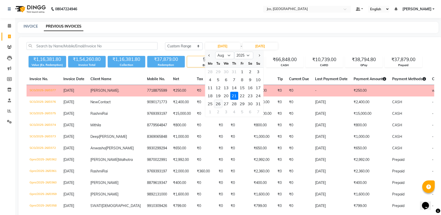
click at [218, 104] on div "26" at bounding box center [218, 104] width 8 height 8
type input "26-08-2025"
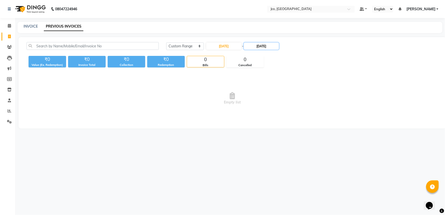
click at [263, 48] on input "25-08-2025" at bounding box center [261, 46] width 35 height 7
click at [298, 103] on div "31" at bounding box center [299, 104] width 8 height 8
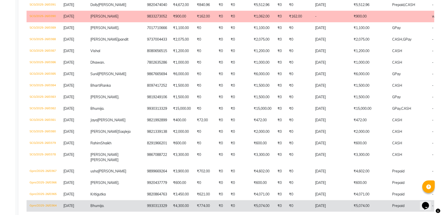
scroll to position [886, 0]
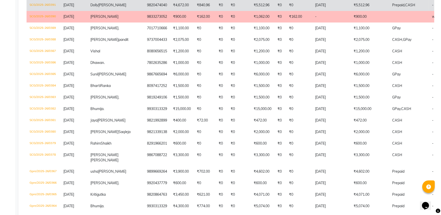
click at [359, 11] on td "₹5,512.96" at bounding box center [370, 5] width 39 height 12
click at [351, 11] on td "₹5,512.96" at bounding box center [370, 5] width 39 height 12
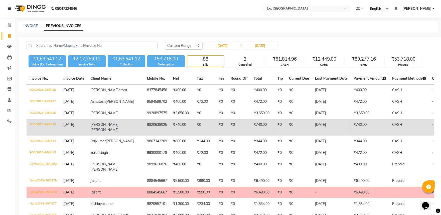
scroll to position [0, 0]
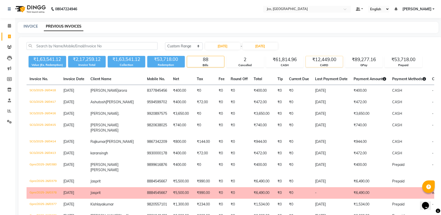
click at [328, 65] on div "CARD" at bounding box center [324, 65] width 37 height 4
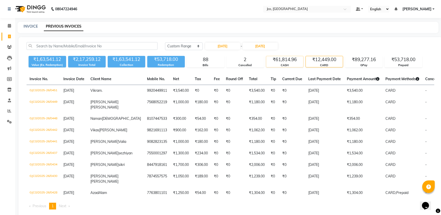
click at [291, 62] on div "₹61,814.96" at bounding box center [284, 59] width 37 height 7
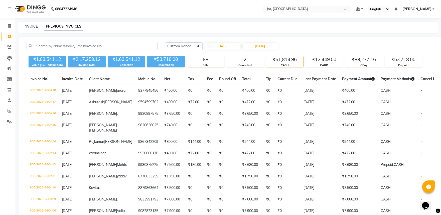
click at [211, 63] on div "Bills" at bounding box center [205, 65] width 37 height 4
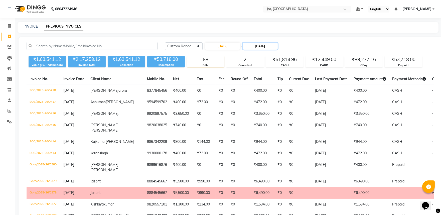
click at [258, 48] on input "31-08-2025" at bounding box center [260, 46] width 35 height 7
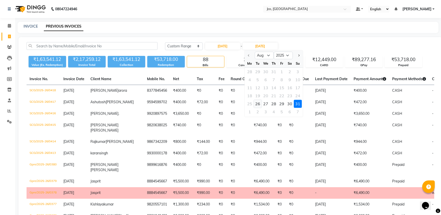
click at [258, 104] on div "26" at bounding box center [258, 104] width 8 height 8
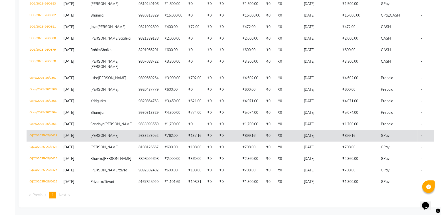
scroll to position [250, 0]
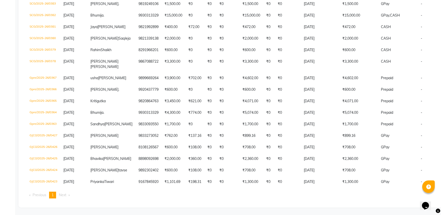
click at [293, 194] on ul "Previous page 1 / 1 You're on page 1 Next page" at bounding box center [231, 195] width 408 height 7
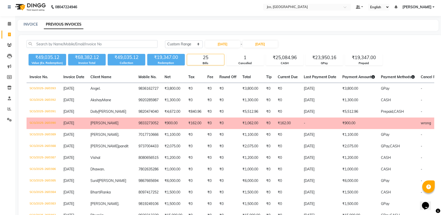
scroll to position [0, 0]
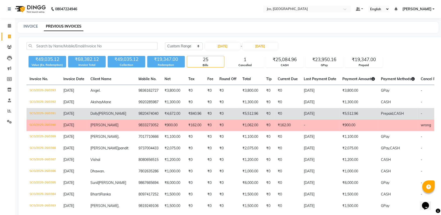
click at [340, 118] on td "₹5,512.96" at bounding box center [359, 114] width 39 height 12
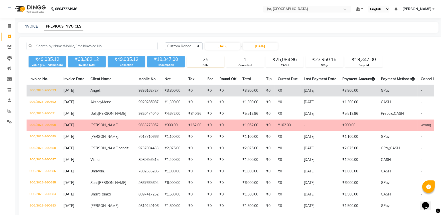
drag, startPoint x: 31, startPoint y: 90, endPoint x: 57, endPoint y: 90, distance: 25.3
click at [57, 90] on td "SCG/2025-26/0393" at bounding box center [44, 91] width 34 height 12
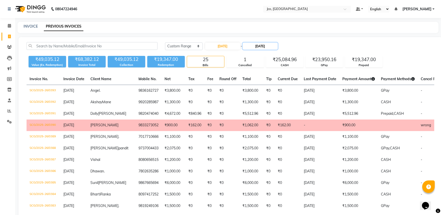
click at [265, 44] on input "26-08-2025" at bounding box center [260, 46] width 35 height 7
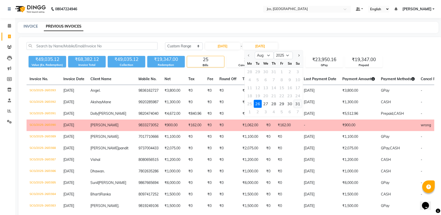
click at [297, 105] on div "31" at bounding box center [298, 104] width 8 height 8
type input "31-08-2025"
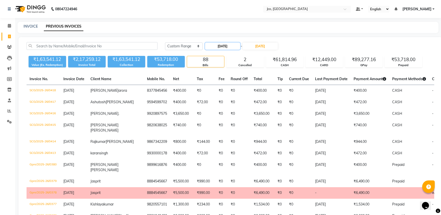
click at [226, 44] on input "26-08-2025" at bounding box center [222, 46] width 35 height 7
select select "8"
select select "2025"
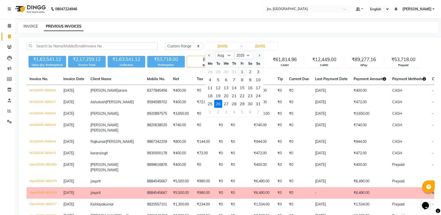
click at [244, 74] on div "1" at bounding box center [242, 72] width 8 height 8
type input "01-08-2025"
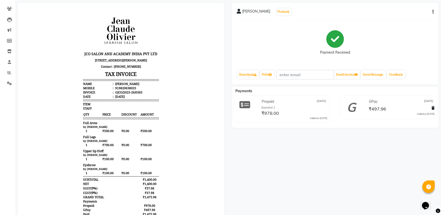
scroll to position [39, 0]
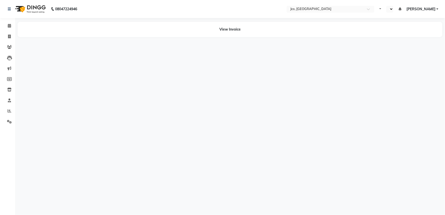
select select "en"
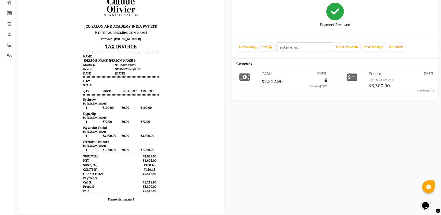
scroll to position [76, 0]
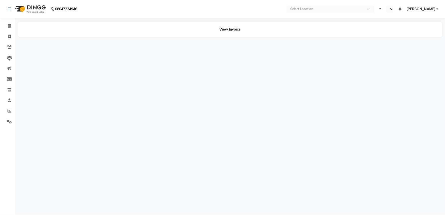
select select "en"
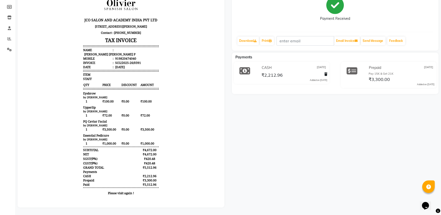
scroll to position [76, 0]
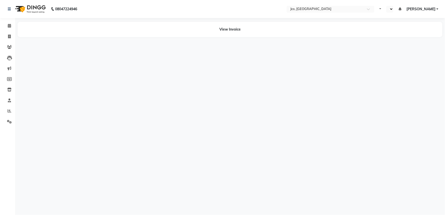
select select "en"
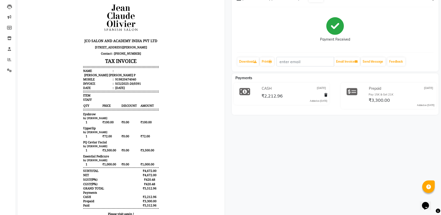
scroll to position [56, 0]
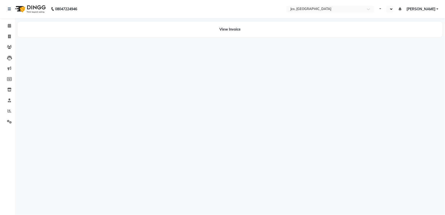
select select "en"
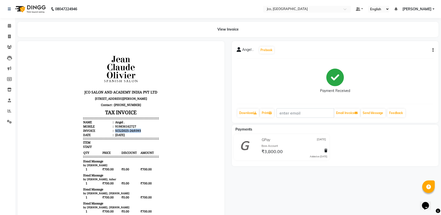
copy div "SCG/2025-26/0393"
drag, startPoint x: 111, startPoint y: 139, endPoint x: 138, endPoint y: 139, distance: 27.1
click at [138, 133] on li "Invoice : SCG/2025-26/0393" at bounding box center [121, 130] width 76 height 4
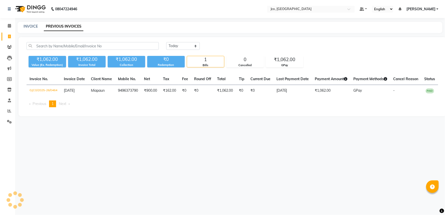
select select "en"
